Goal: Check status: Check status

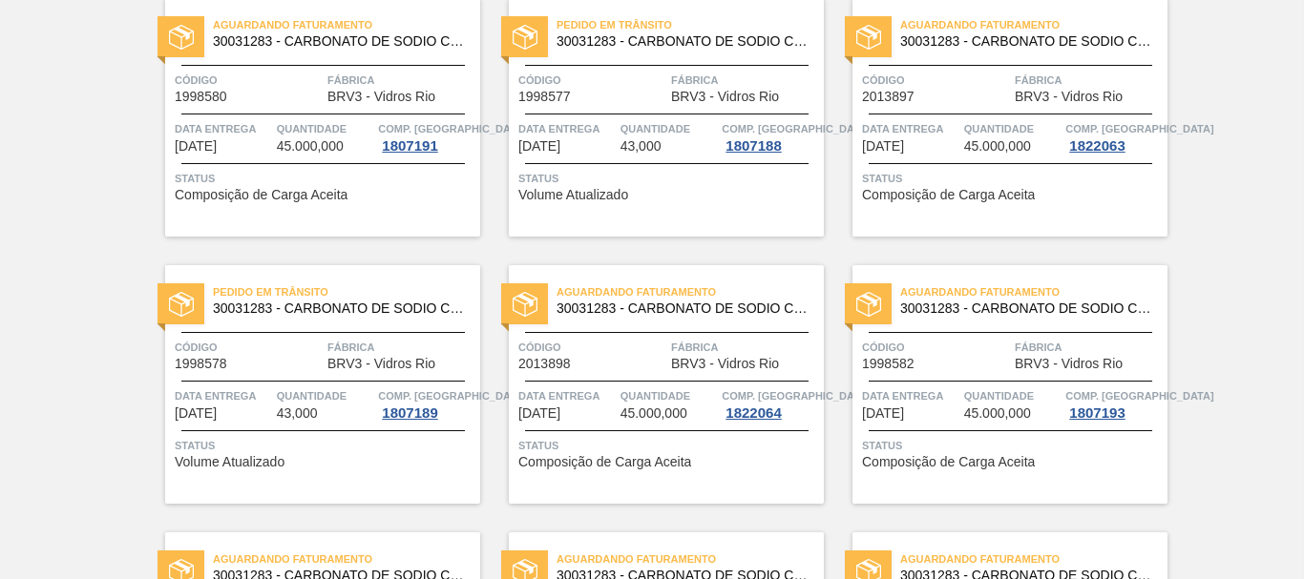
scroll to position [709, 0]
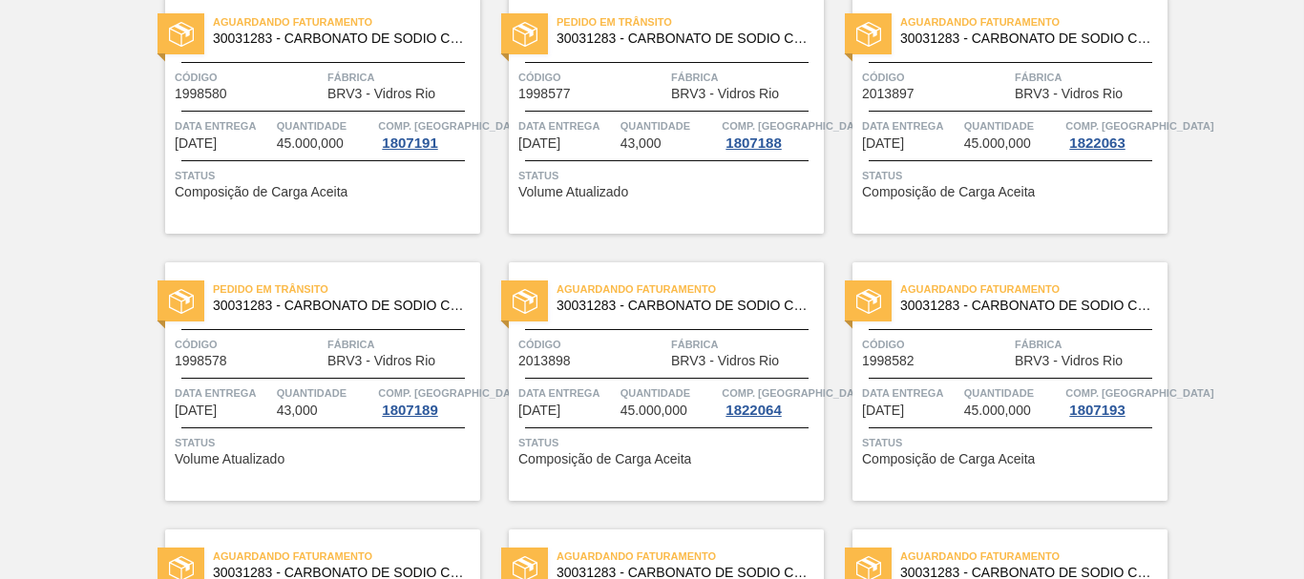
click at [1071, 183] on span "Status" at bounding box center [1012, 175] width 301 height 19
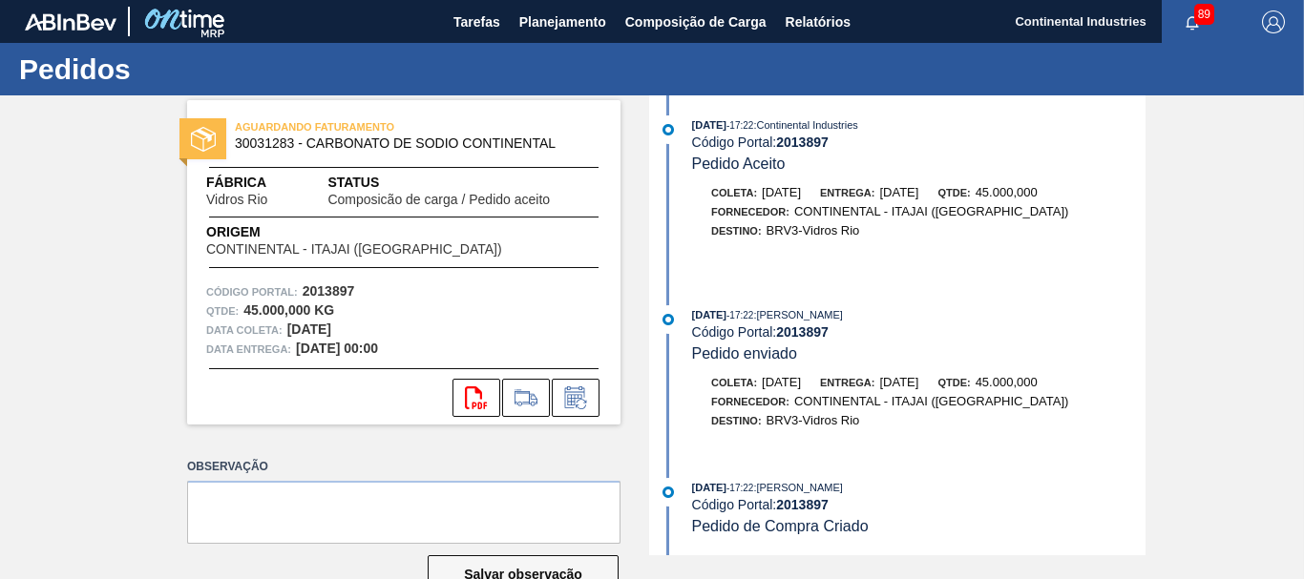
scroll to position [51, 0]
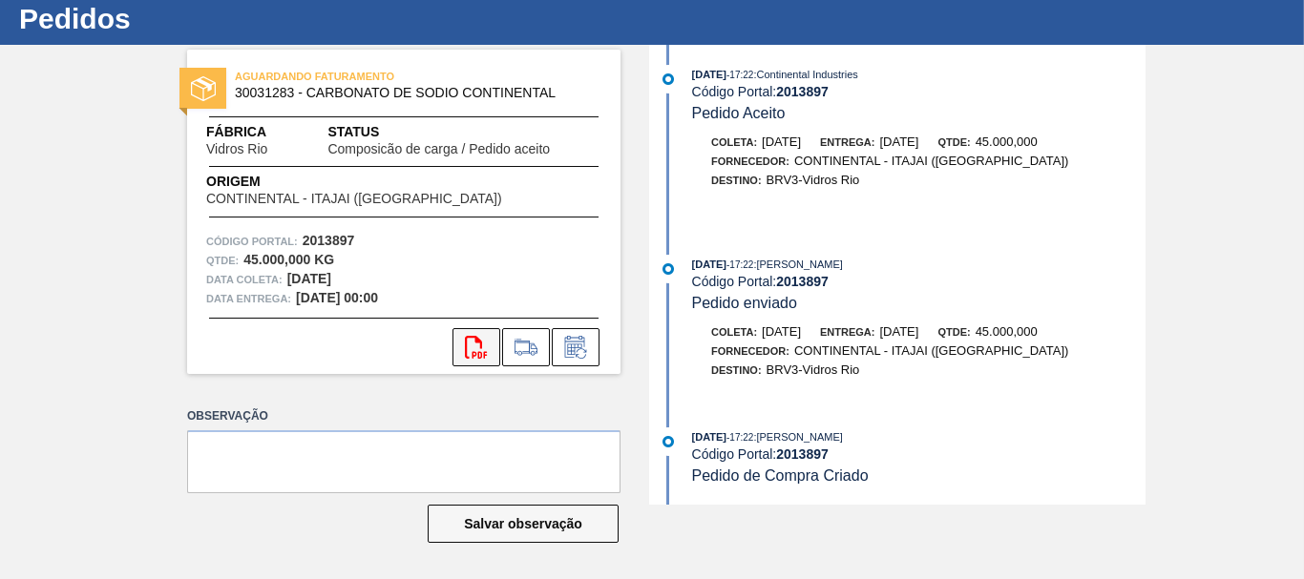
click at [483, 338] on icon "svg{fill:#ff0000}" at bounding box center [476, 347] width 23 height 23
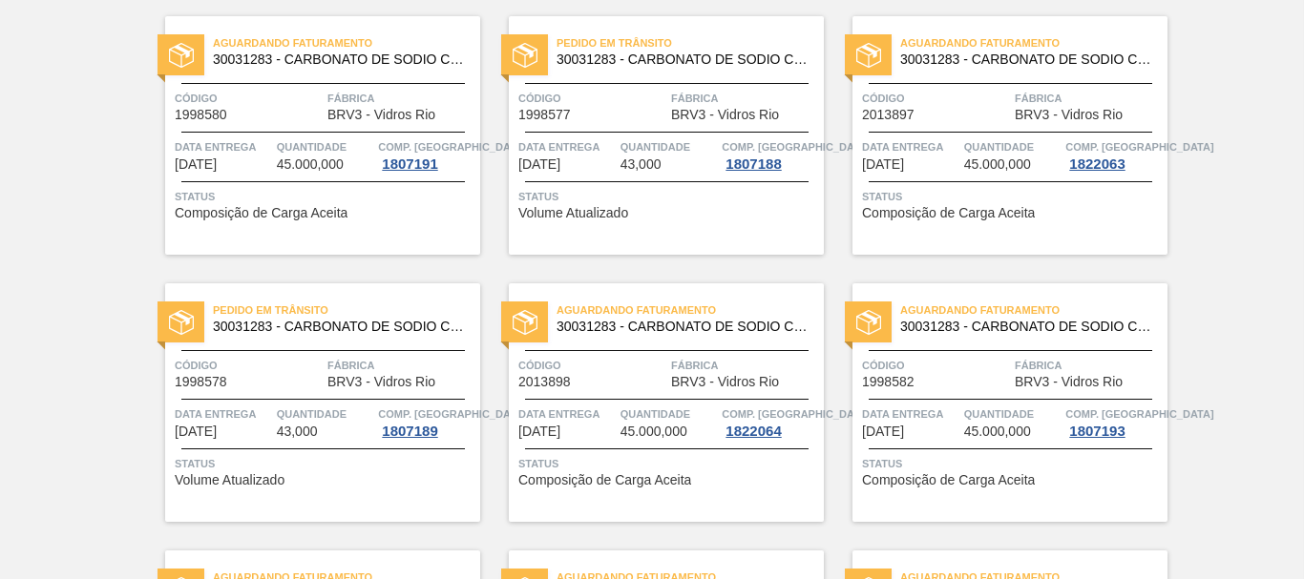
scroll to position [694, 0]
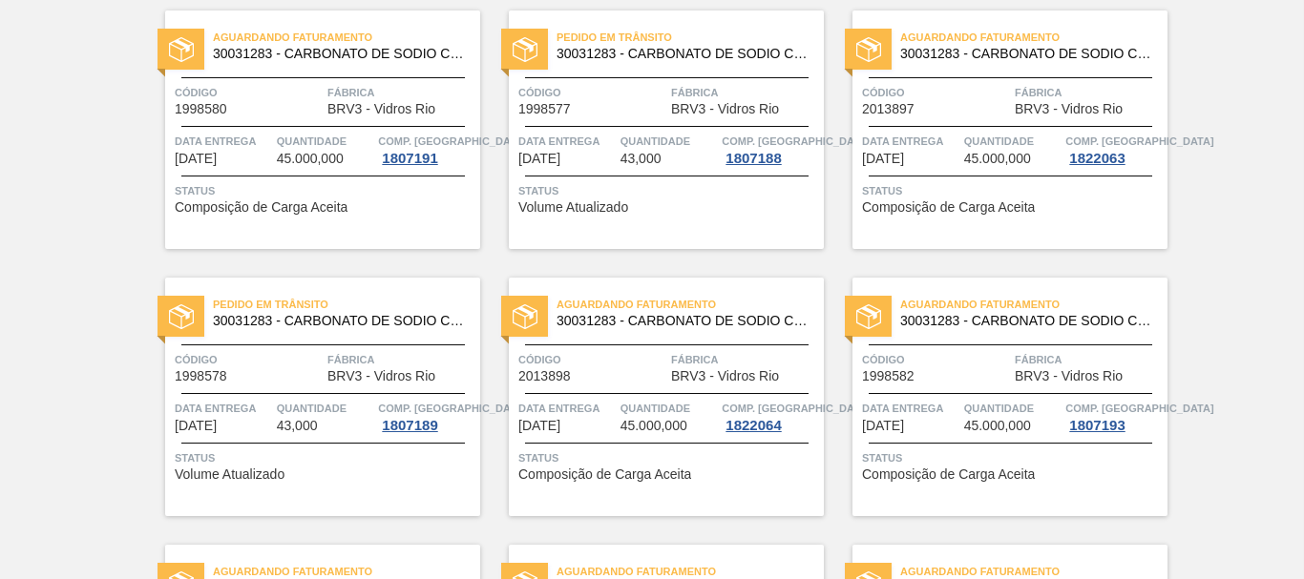
click at [375, 489] on div "Pedido em Trânsito 30031283 - CARBONATO DE SODIO CONTINENTAL Código 1998578 Fáb…" at bounding box center [322, 397] width 315 height 239
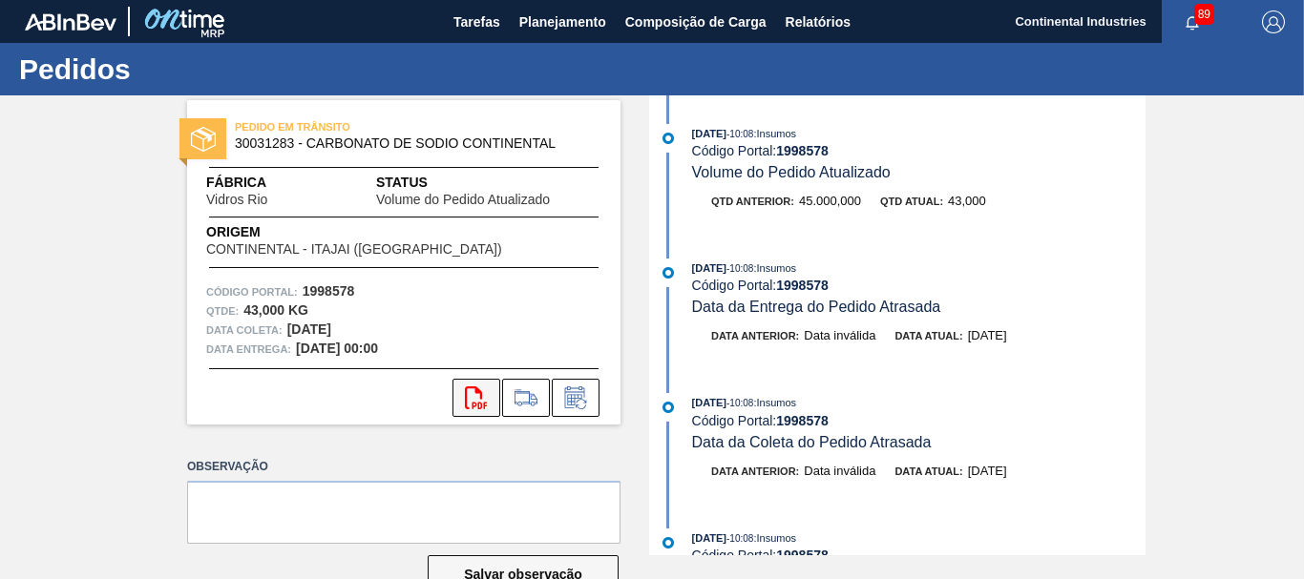
click at [478, 400] on icon "svg{fill:#ff0000}" at bounding box center [476, 398] width 23 height 23
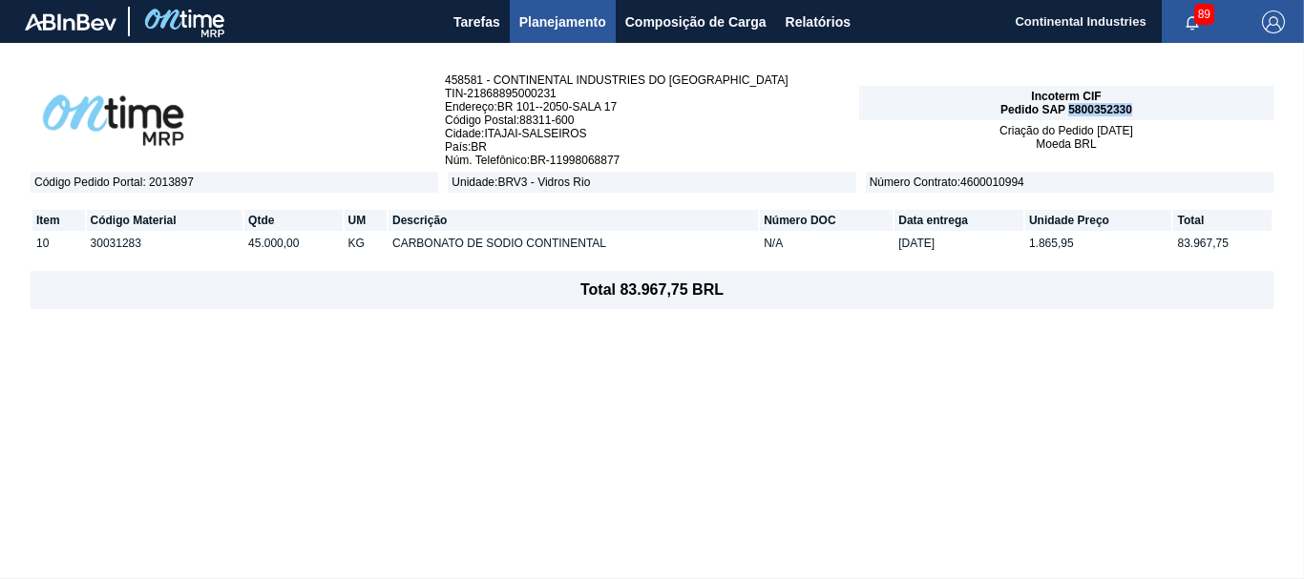
drag, startPoint x: 1132, startPoint y: 111, endPoint x: 1068, endPoint y: 110, distance: 64.0
click at [1068, 110] on div "Incoterm CIF Pedido SAP 5800352330" at bounding box center [1066, 103] width 414 height 34
copy span "5800352330"
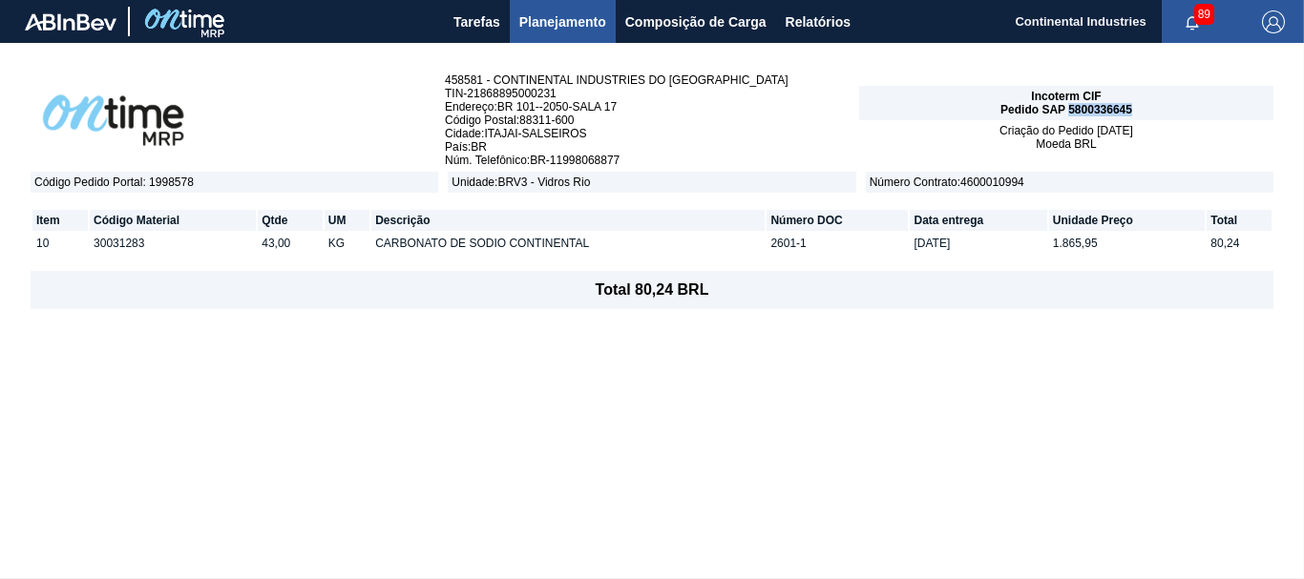
drag, startPoint x: 1131, startPoint y: 107, endPoint x: 1068, endPoint y: 104, distance: 63.1
click at [1068, 104] on span "Pedido SAP 5800336645" at bounding box center [1066, 109] width 132 height 13
copy span "5800336645"
